Goal: Task Accomplishment & Management: Manage account settings

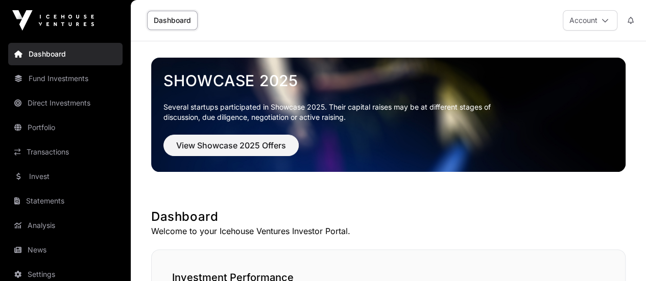
click at [607, 19] on icon at bounding box center [604, 20] width 7 height 7
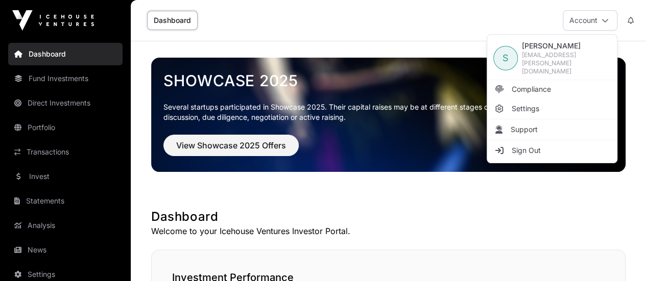
click at [434, 23] on div "Dashboard Account" at bounding box center [388, 20] width 503 height 41
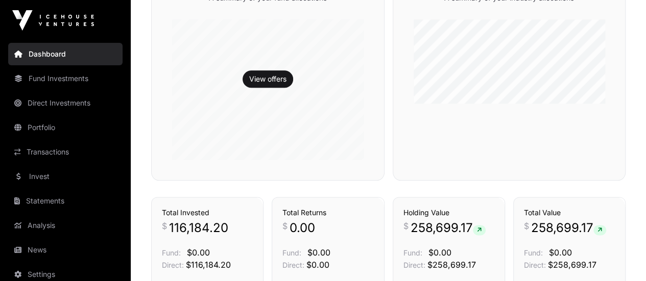
scroll to position [517, 0]
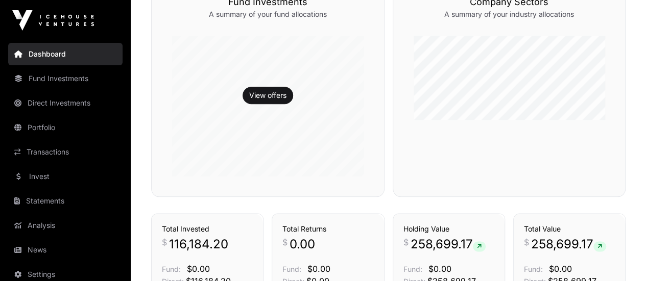
click at [62, 198] on link "Statements" at bounding box center [65, 201] width 114 height 22
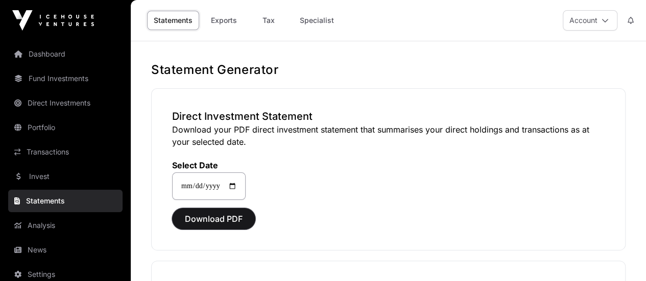
click at [196, 216] on span "Download PDF" at bounding box center [214, 219] width 58 height 12
click at [601, 18] on icon at bounding box center [604, 20] width 7 height 7
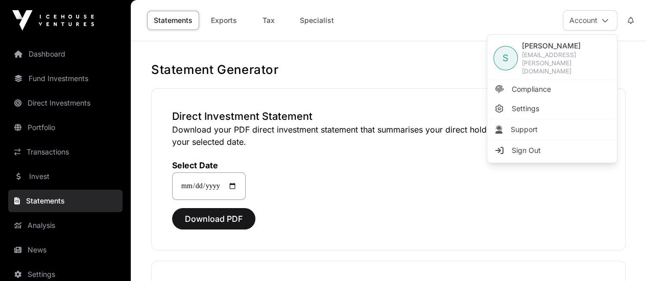
click at [531, 104] on span "Settings" at bounding box center [525, 109] width 28 height 10
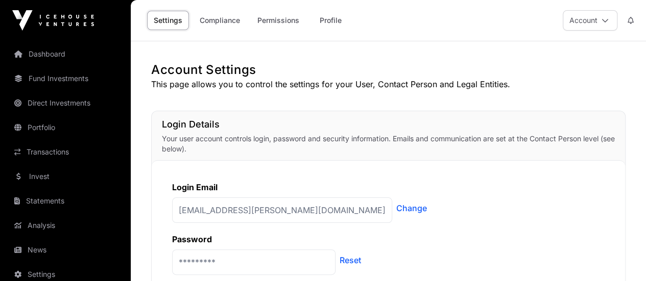
click at [212, 17] on link "Compliance" at bounding box center [220, 20] width 54 height 19
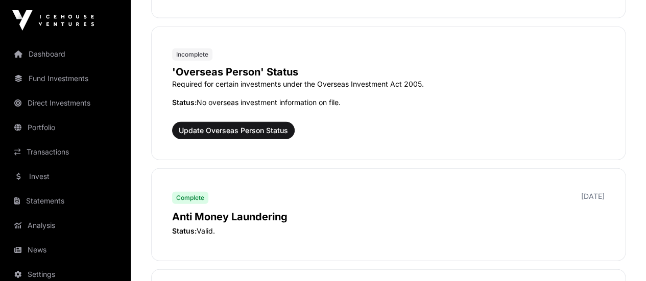
scroll to position [1174, 0]
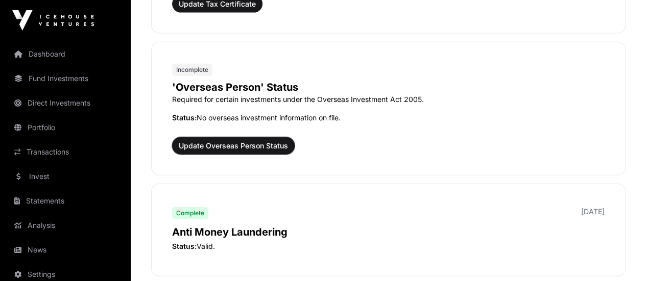
click at [267, 141] on span "Update Overseas Person Status" at bounding box center [233, 146] width 109 height 10
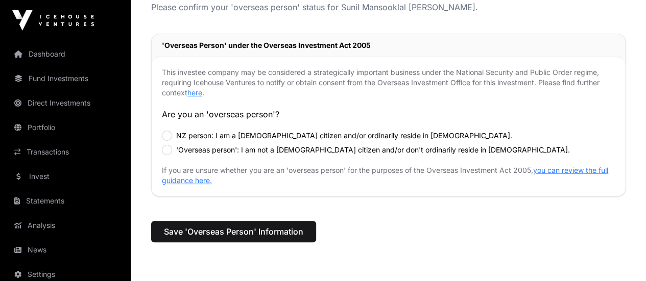
scroll to position [102, 0]
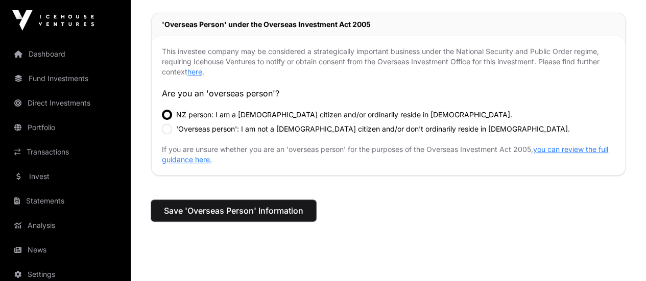
click at [294, 211] on span "Save 'Overseas Person' Information" at bounding box center [233, 211] width 139 height 12
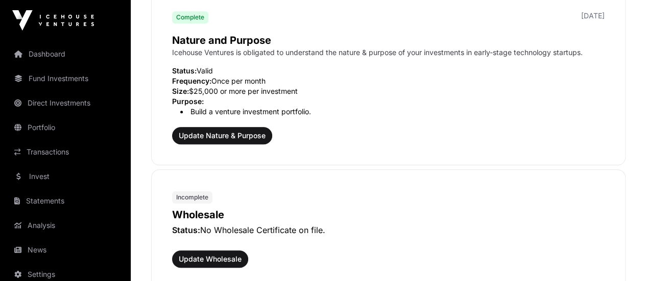
scroll to position [459, 0]
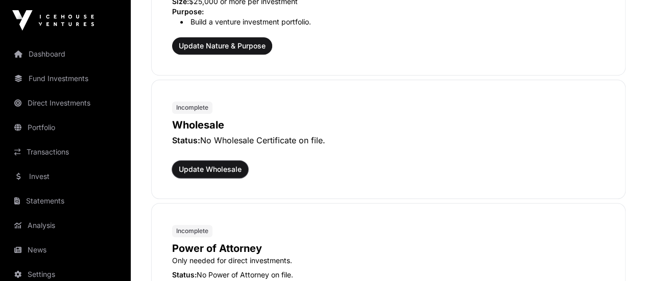
click at [200, 169] on span "Update Wholesale" at bounding box center [210, 169] width 63 height 10
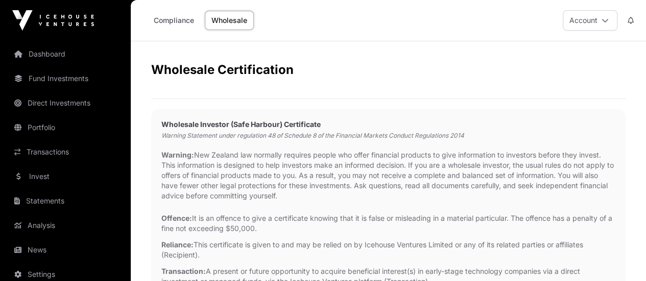
click at [168, 21] on link "Compliance" at bounding box center [174, 20] width 54 height 19
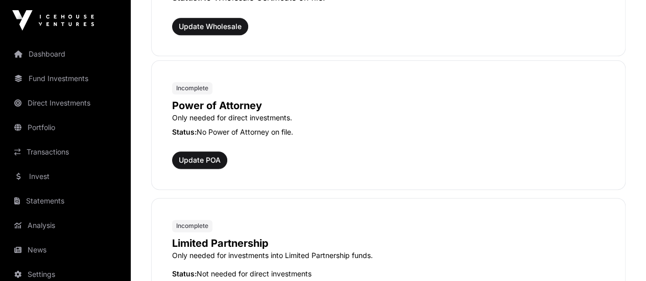
scroll to position [561, 0]
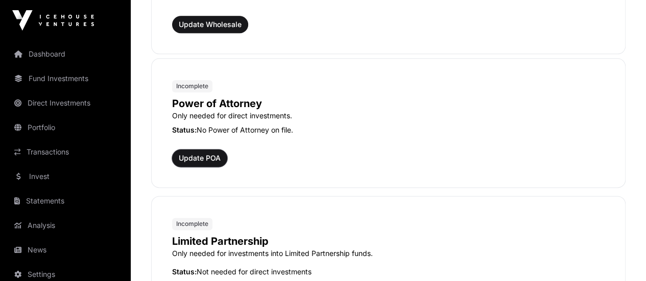
click at [197, 157] on span "Update POA" at bounding box center [200, 158] width 42 height 10
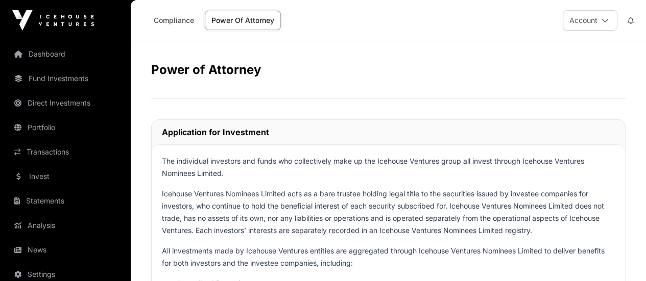
click at [173, 18] on link "Compliance" at bounding box center [174, 20] width 54 height 19
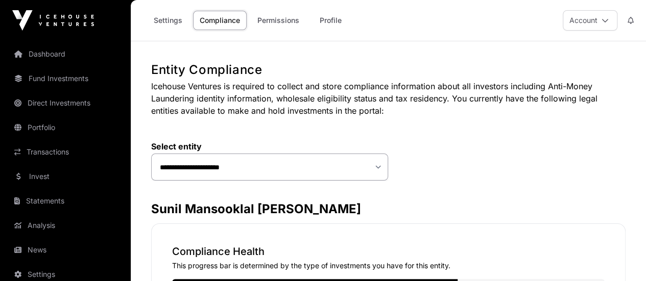
click at [590, 19] on button "Account" at bounding box center [589, 20] width 55 height 20
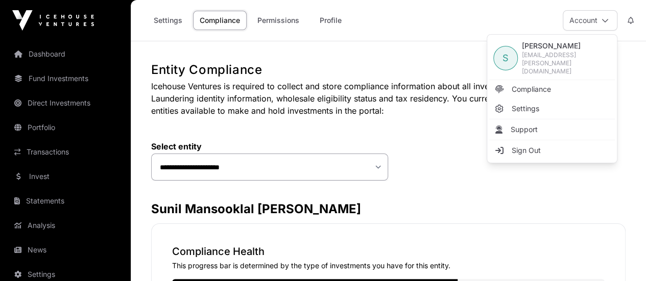
click at [530, 145] on span "Sign Out" at bounding box center [525, 150] width 29 height 10
